Goal: Transaction & Acquisition: Purchase product/service

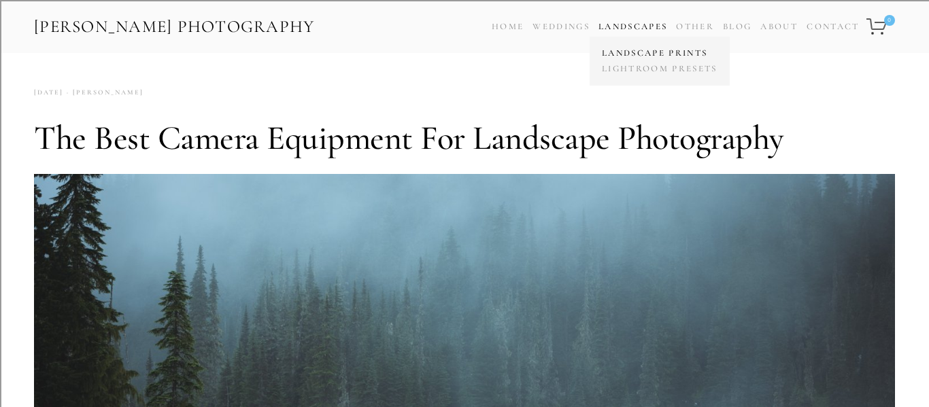
click at [650, 53] on link "Landscape Prints" at bounding box center [660, 54] width 122 height 16
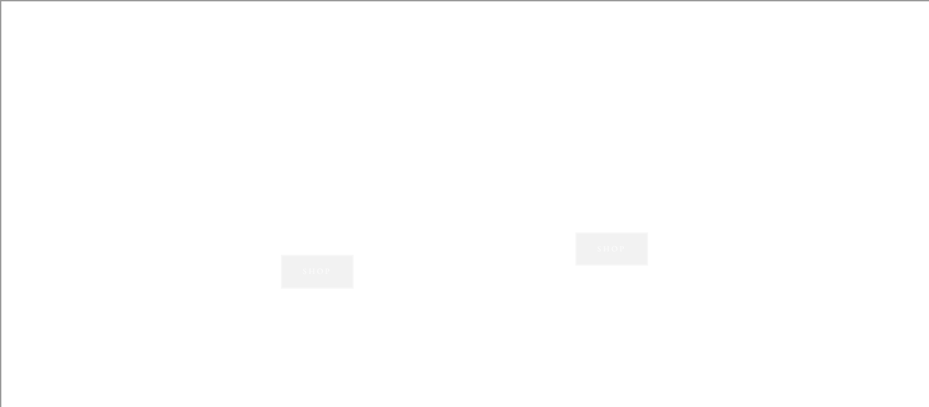
scroll to position [1313, 0]
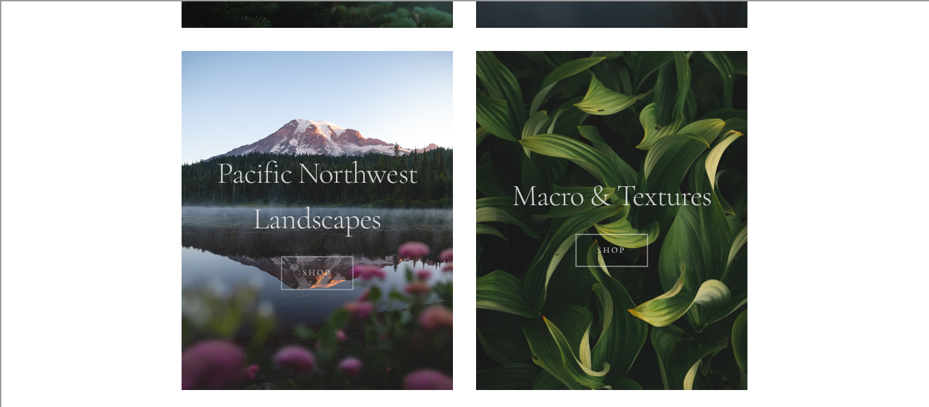
click at [339, 280] on link "SHOP" at bounding box center [317, 273] width 73 height 34
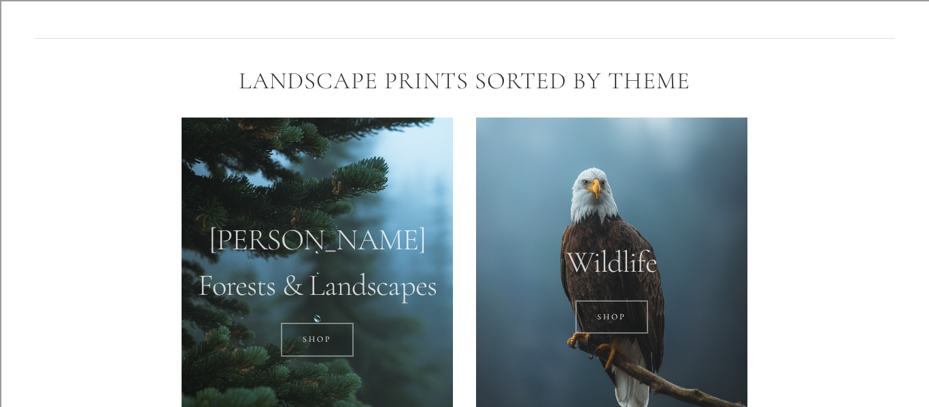
scroll to position [882, 0]
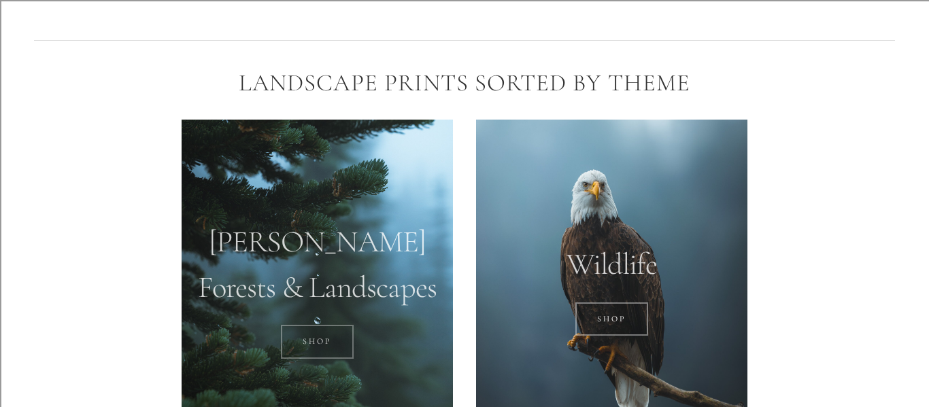
click at [303, 345] on link "SHOP" at bounding box center [317, 342] width 73 height 34
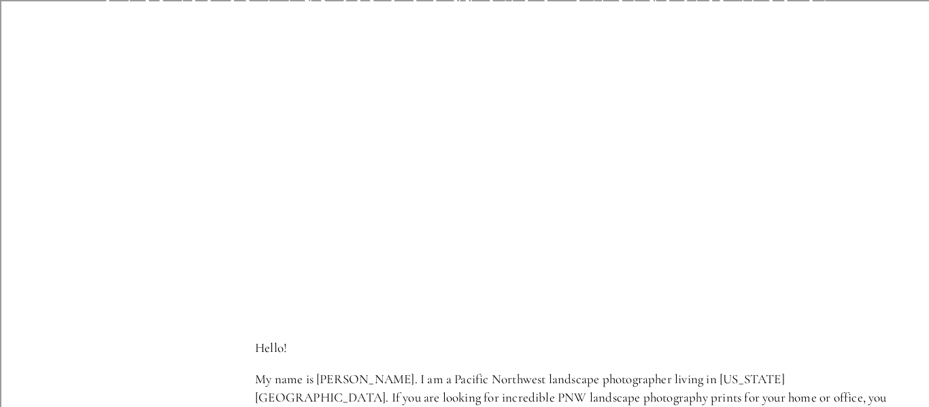
scroll to position [0, 0]
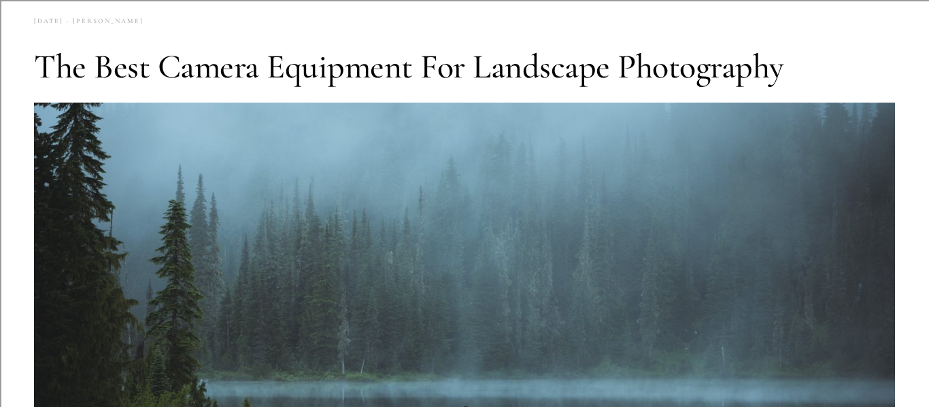
scroll to position [76, 0]
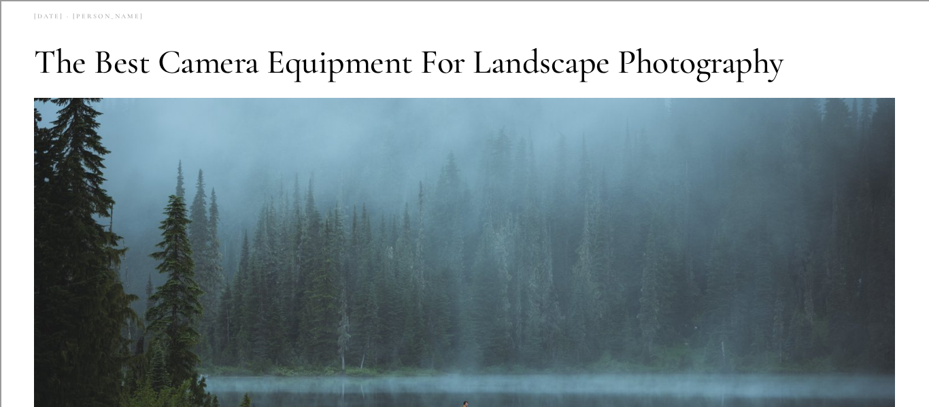
click at [234, 177] on img at bounding box center [464, 367] width 861 height 539
click at [354, 184] on img at bounding box center [464, 367] width 861 height 539
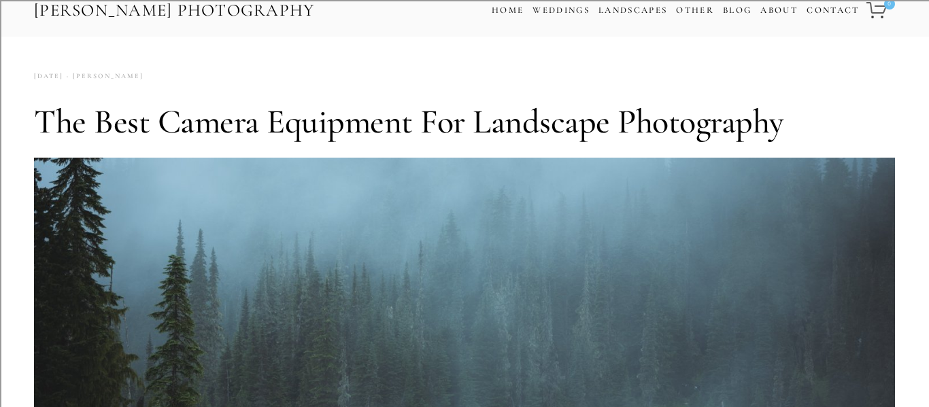
scroll to position [0, 0]
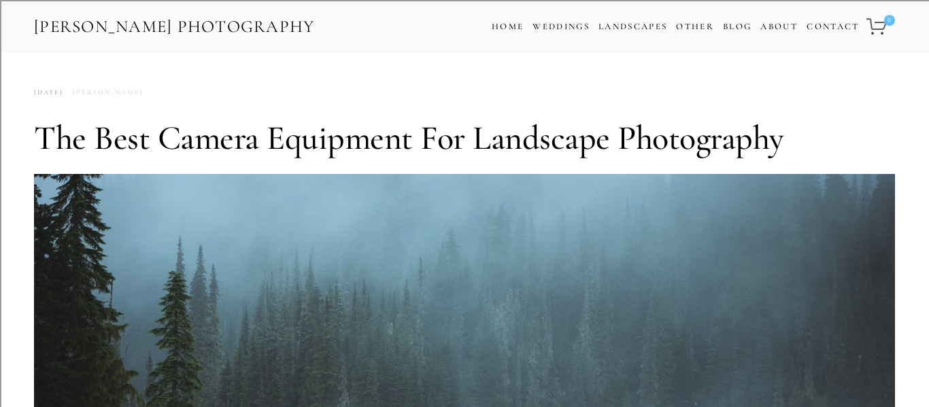
click at [135, 93] on link "[PERSON_NAME]" at bounding box center [103, 93] width 80 height 18
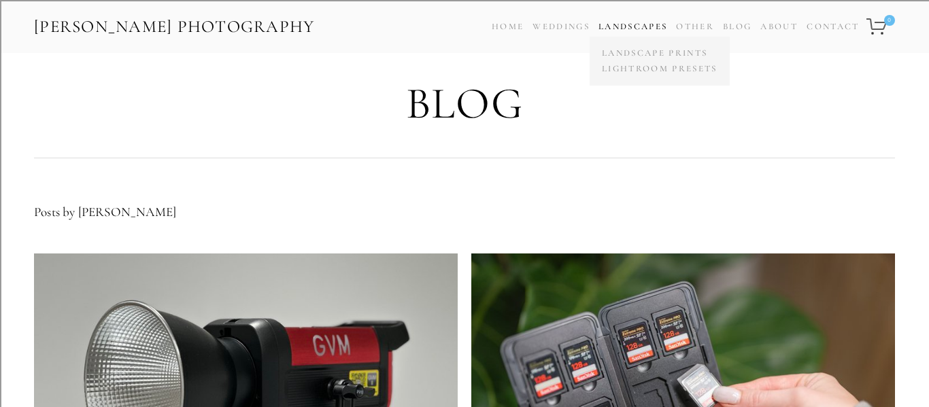
click at [626, 28] on link "Landscapes" at bounding box center [633, 26] width 69 height 11
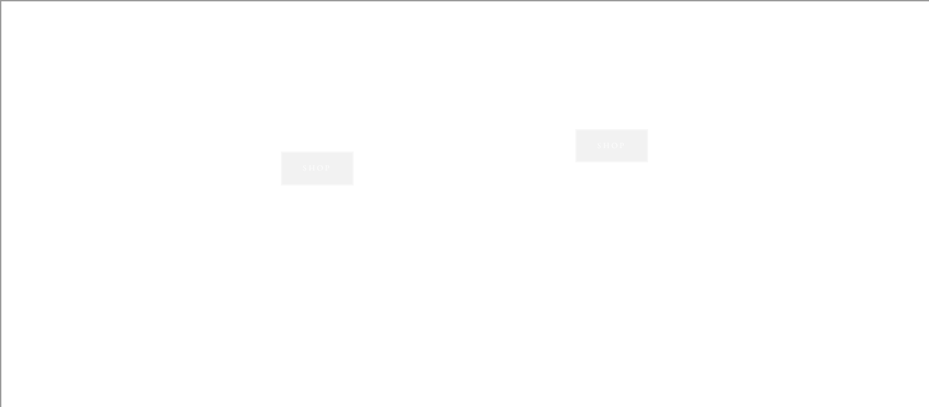
scroll to position [1430, 0]
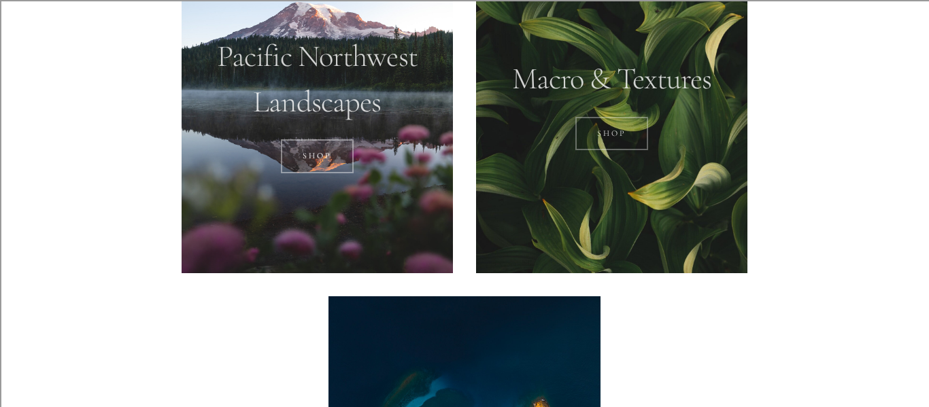
click at [617, 136] on link "Shop" at bounding box center [612, 134] width 73 height 34
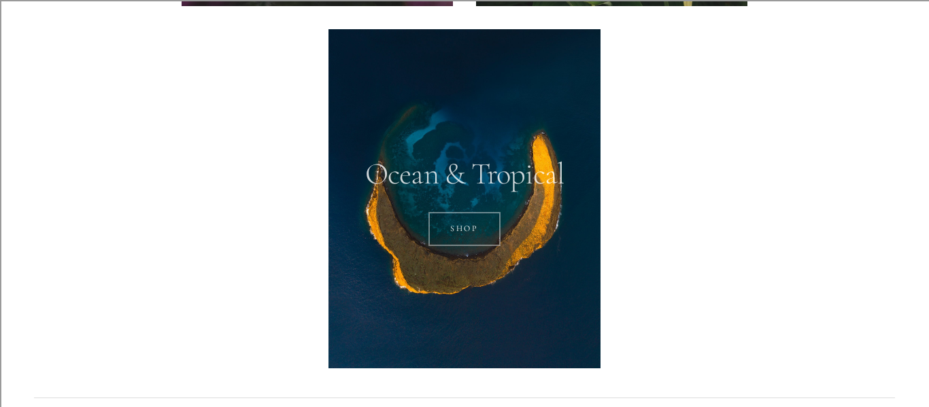
scroll to position [1702, 0]
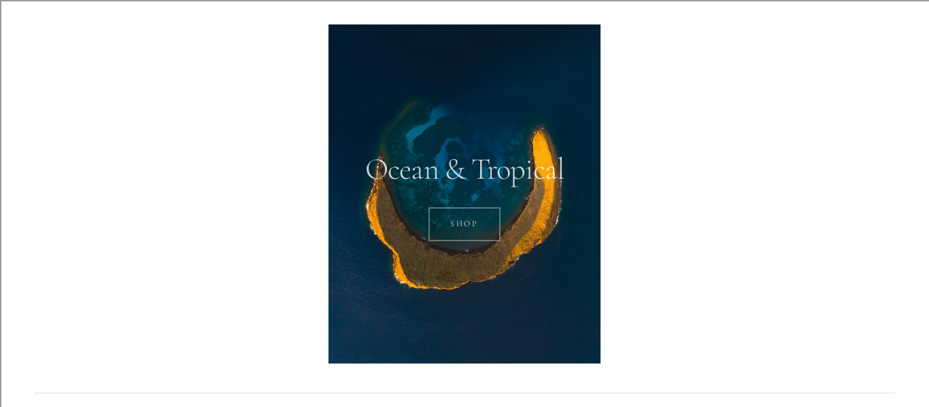
click at [489, 232] on link "SHOP" at bounding box center [465, 224] width 73 height 34
